Goal: Navigation & Orientation: Find specific page/section

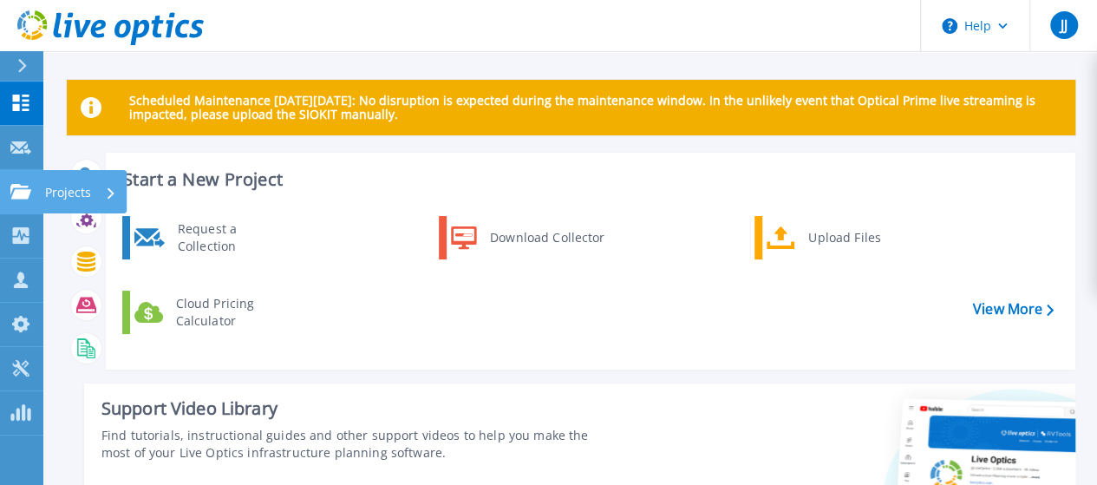
click at [17, 197] on icon at bounding box center [20, 191] width 21 height 15
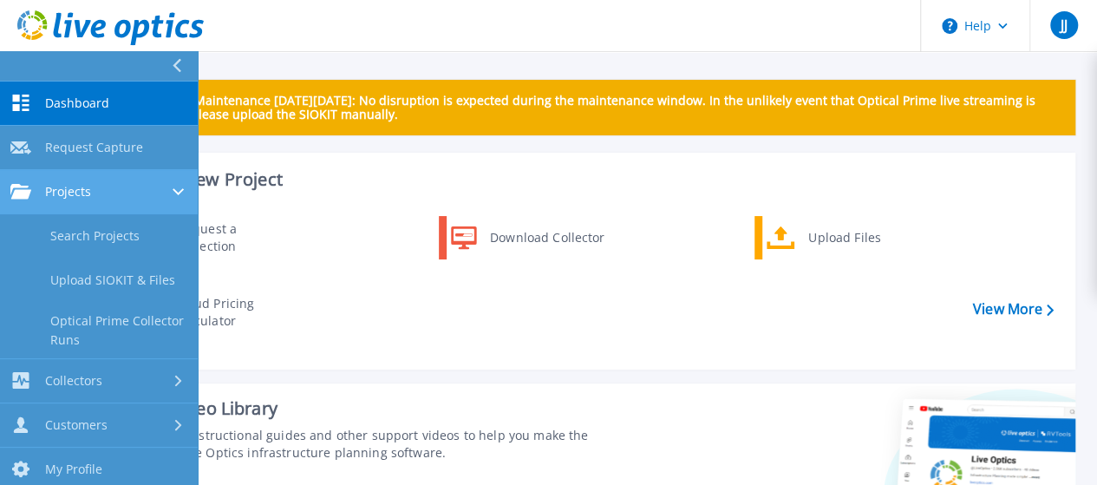
click at [104, 187] on div "Projects" at bounding box center [98, 192] width 177 height 16
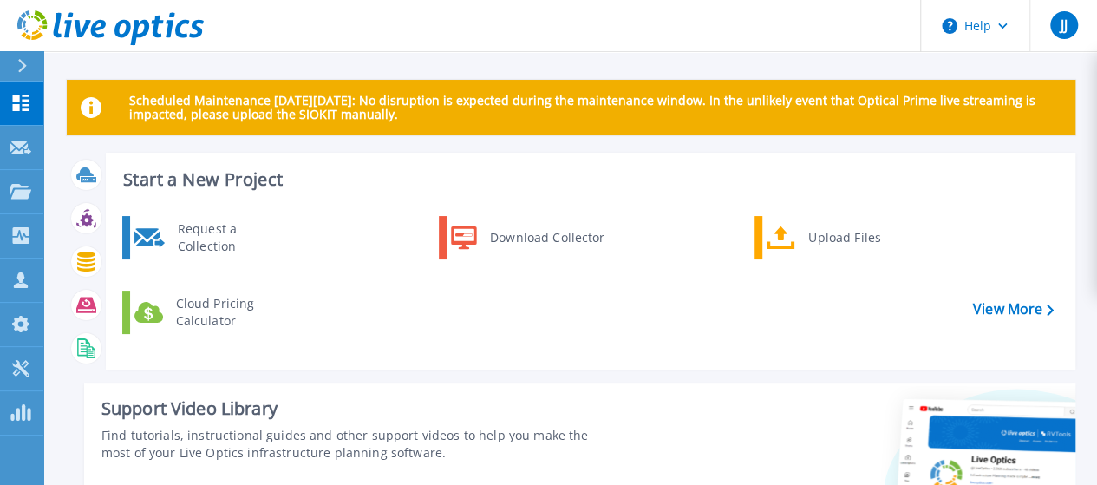
click at [498, 299] on div "Request a Collection Download Collector Upload Files Cloud Pricing Calculator" at bounding box center [588, 286] width 958 height 149
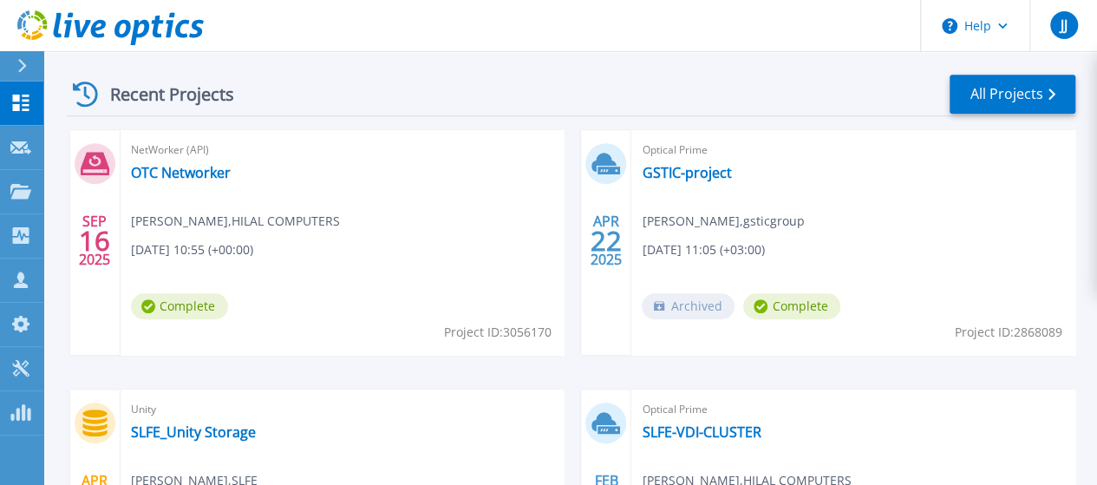
scroll to position [541, 0]
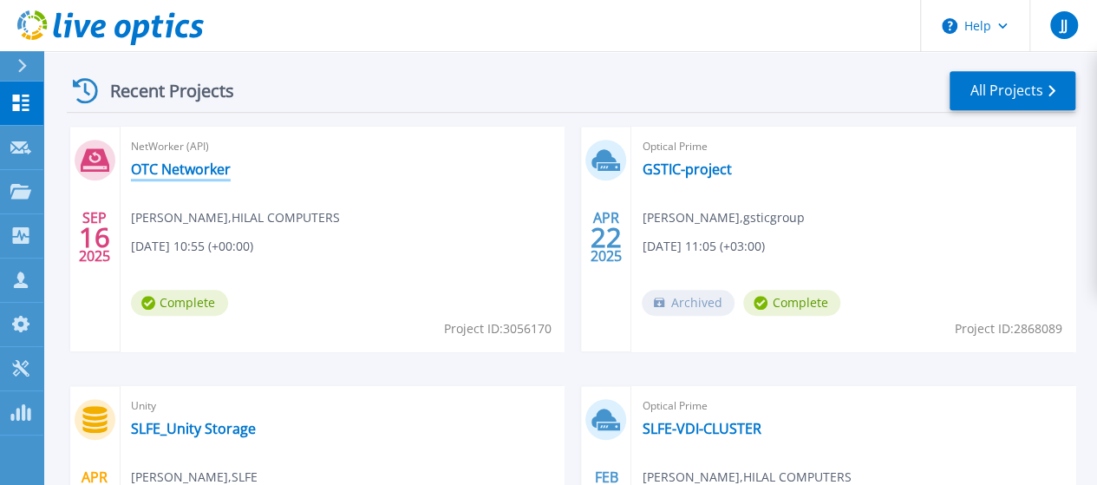
click at [180, 164] on link "OTC Networker" at bounding box center [181, 168] width 100 height 17
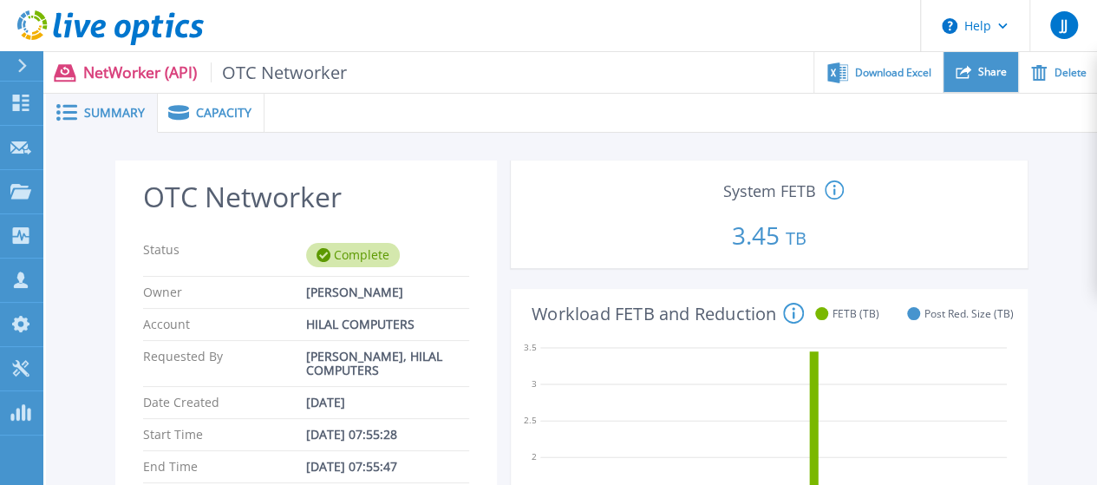
click at [987, 70] on span "Share" at bounding box center [992, 72] width 29 height 10
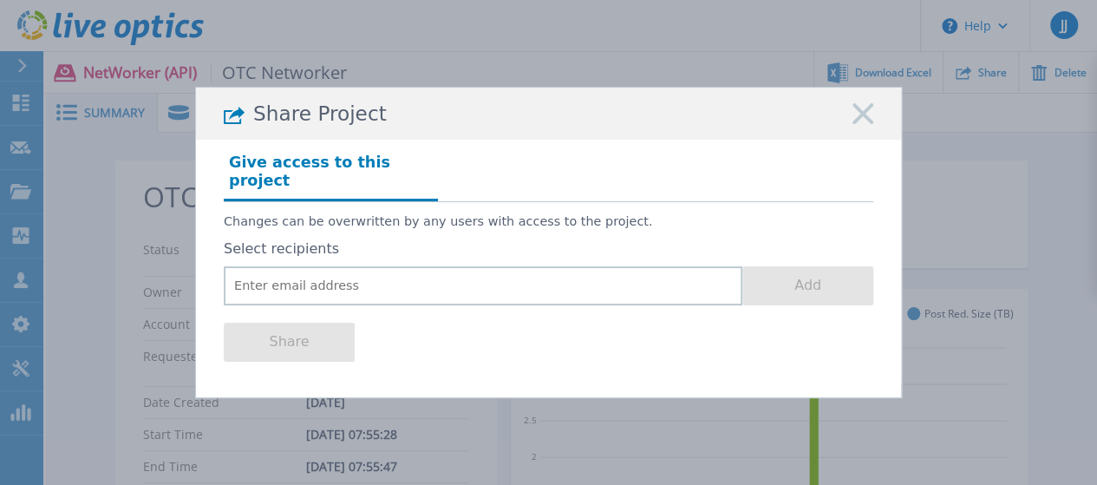
click at [861, 120] on rect at bounding box center [863, 114] width 23 height 23
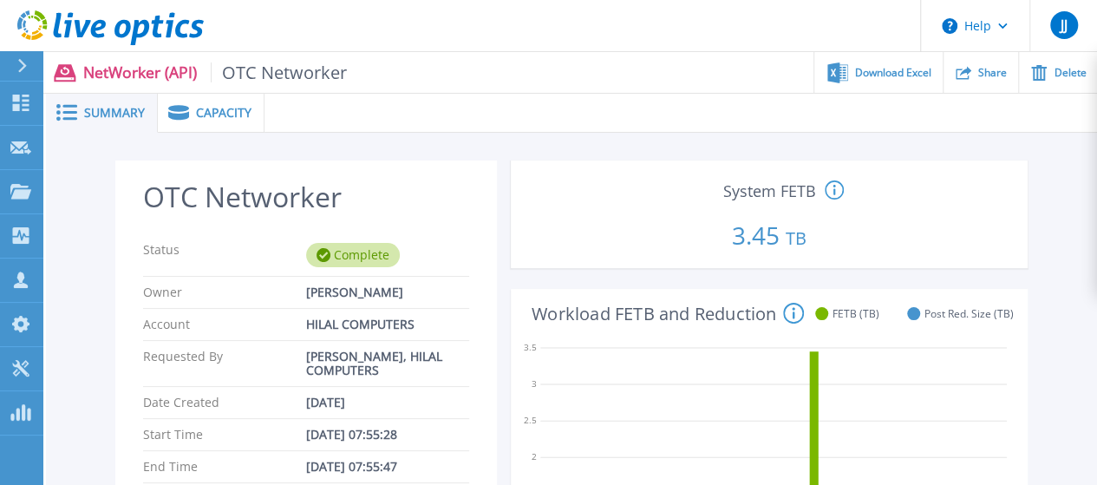
click at [196, 114] on span "Capacity" at bounding box center [224, 113] width 56 height 12
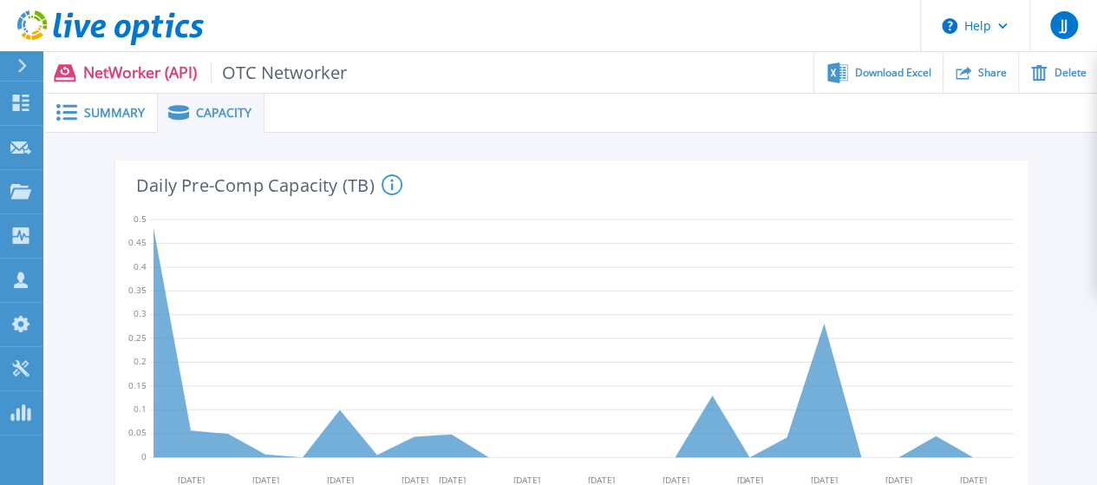
click at [122, 112] on span "Summary" at bounding box center [114, 113] width 61 height 12
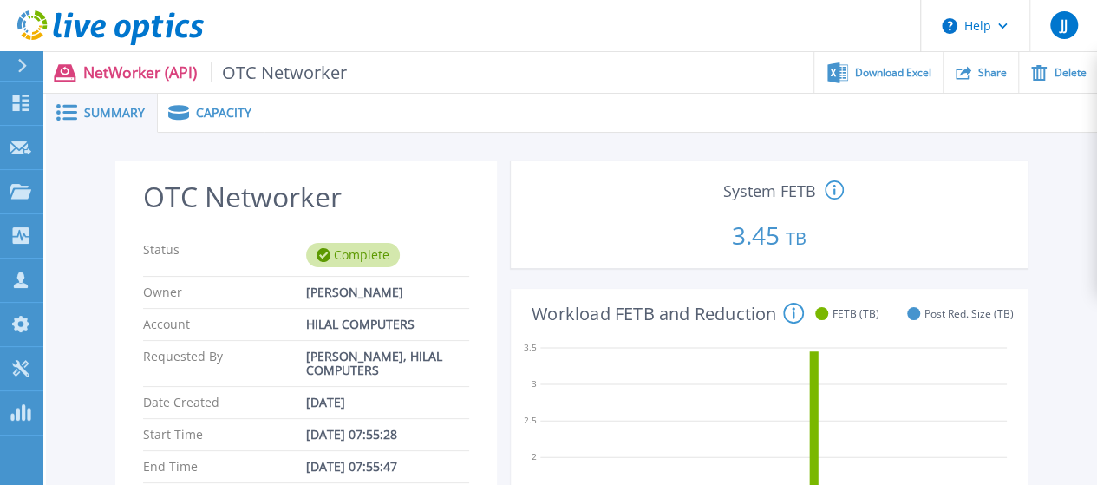
click at [114, 119] on span "Summary" at bounding box center [114, 113] width 61 height 12
click at [125, 110] on span "Summary" at bounding box center [114, 113] width 61 height 12
click at [111, 110] on span "Summary" at bounding box center [114, 113] width 61 height 12
click at [205, 113] on span "Capacity" at bounding box center [224, 113] width 56 height 12
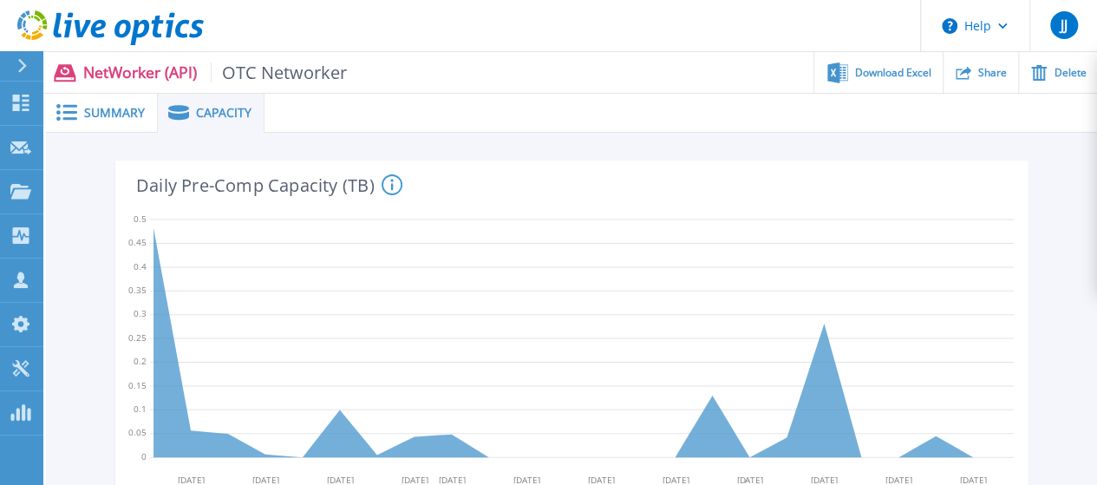
click at [106, 117] on span "Summary" at bounding box center [114, 113] width 61 height 12
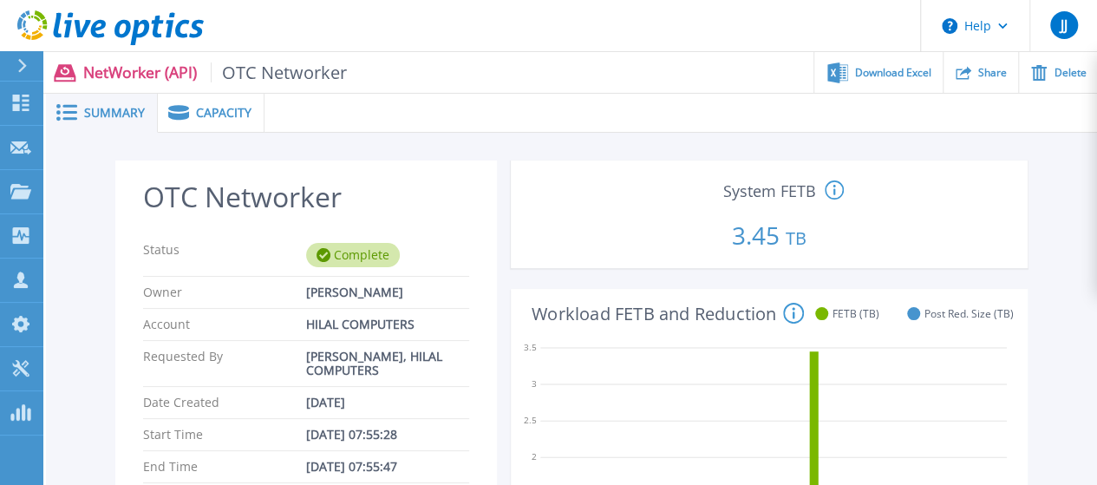
click at [259, 75] on span "OTC Networker" at bounding box center [279, 72] width 137 height 20
click at [23, 59] on icon at bounding box center [22, 66] width 10 height 14
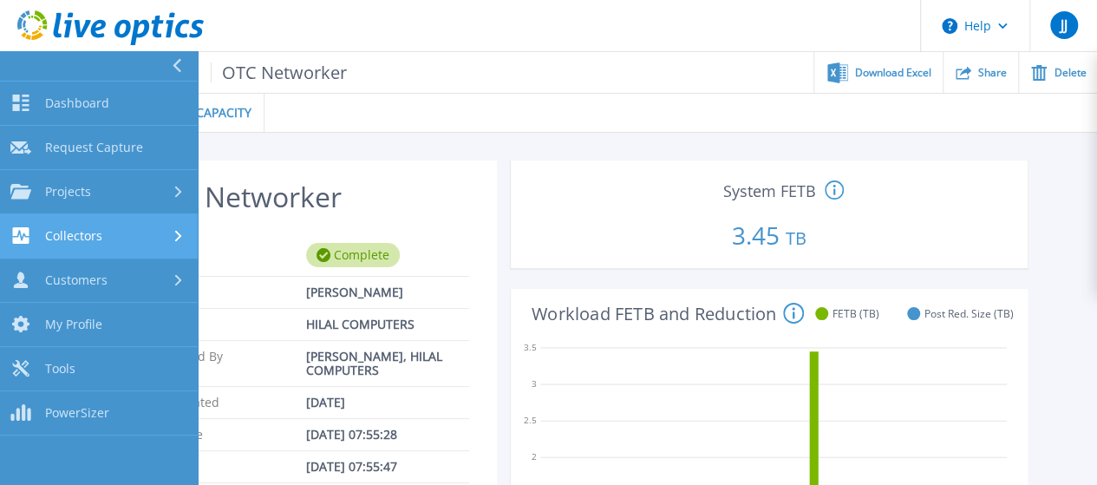
click at [96, 248] on link "Collectors Collectors" at bounding box center [99, 236] width 198 height 44
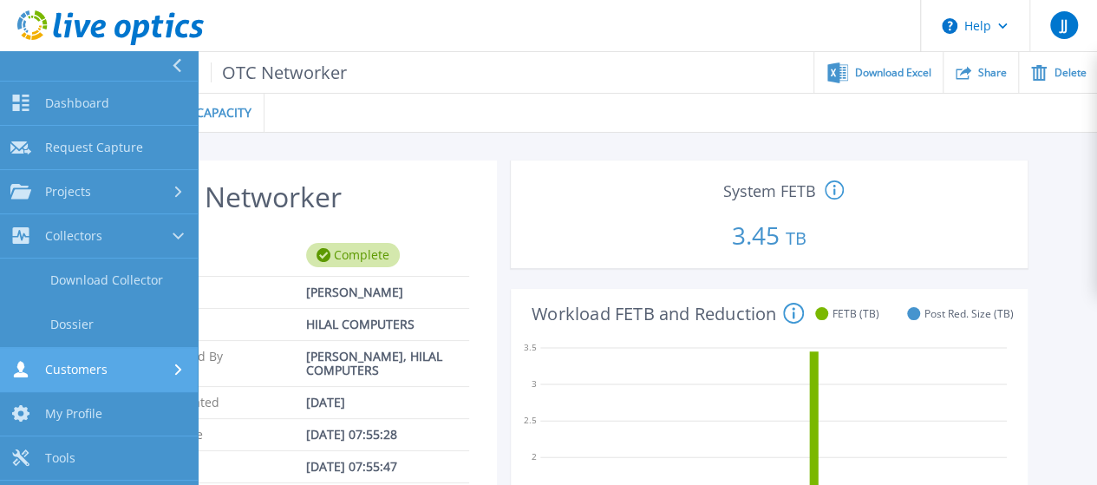
click at [99, 376] on div "Customers" at bounding box center [58, 369] width 97 height 16
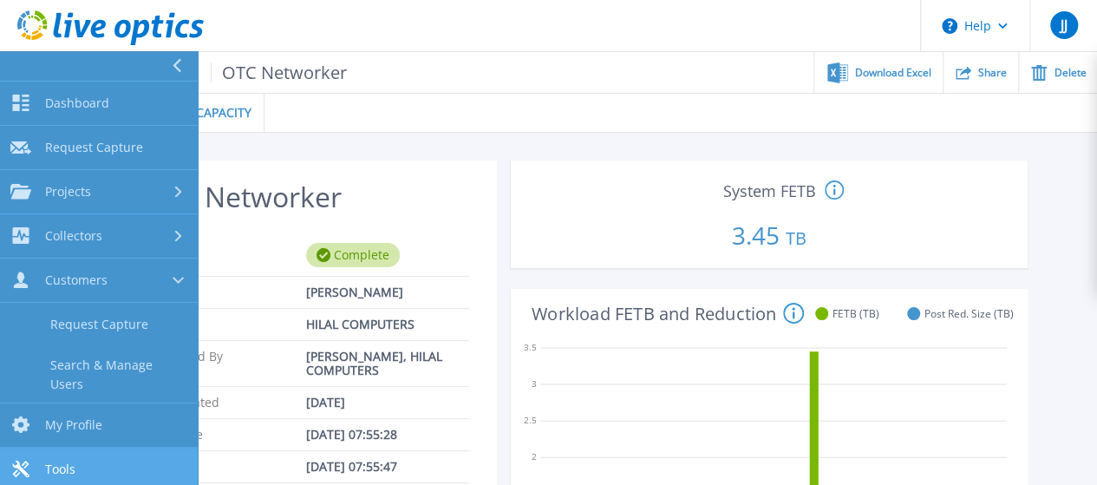
click at [60, 464] on span "Tools" at bounding box center [60, 469] width 30 height 16
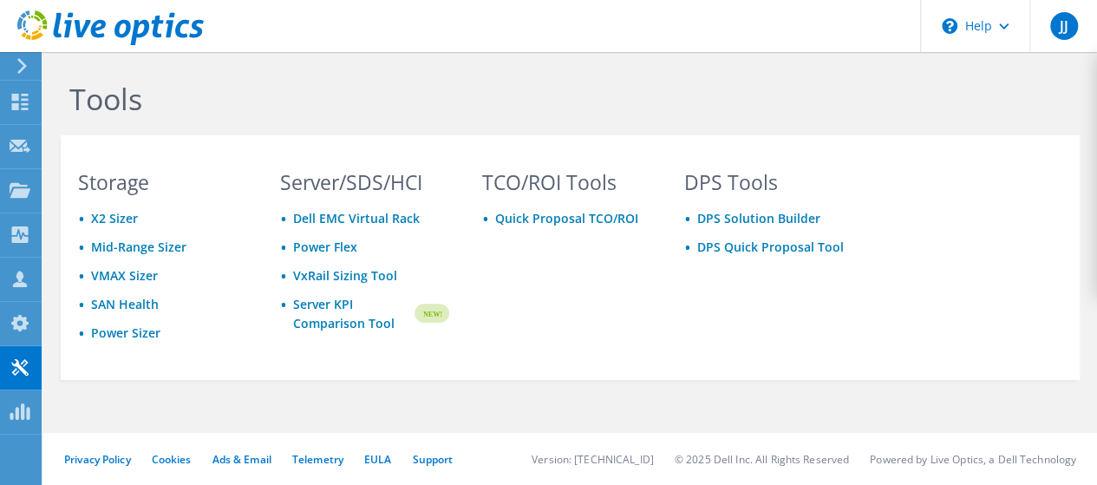
click at [20, 68] on icon at bounding box center [22, 66] width 13 height 16
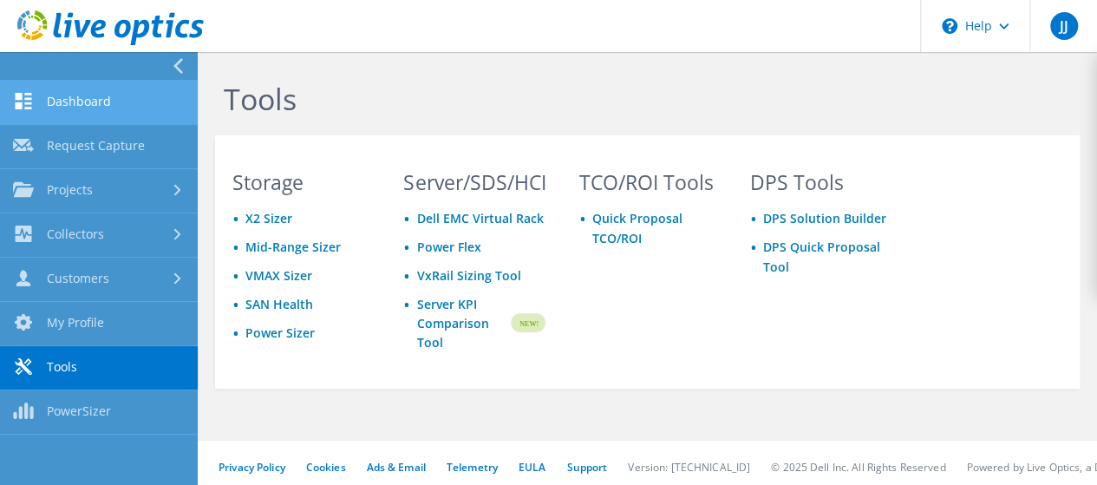
click at [51, 101] on link "Dashboard" at bounding box center [99, 103] width 198 height 44
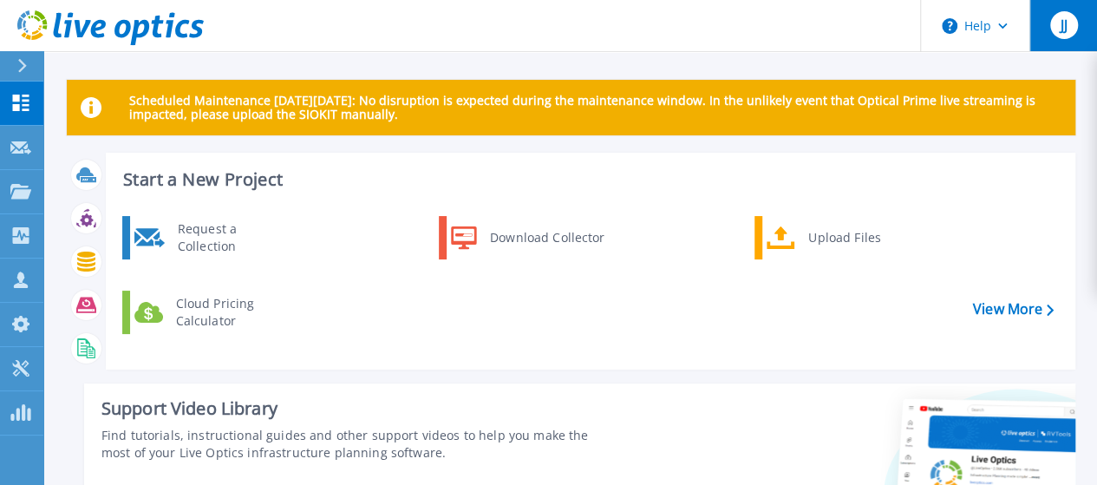
click at [1065, 27] on span "JJ" at bounding box center [1063, 25] width 7 height 14
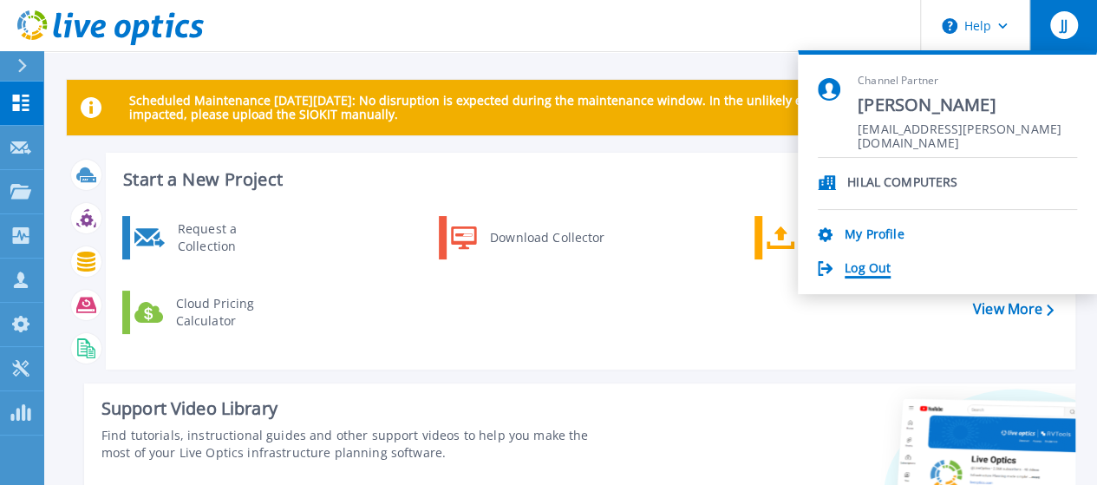
click at [876, 266] on link "Log Out" at bounding box center [868, 269] width 46 height 16
